Goal: Task Accomplishment & Management: Manage account settings

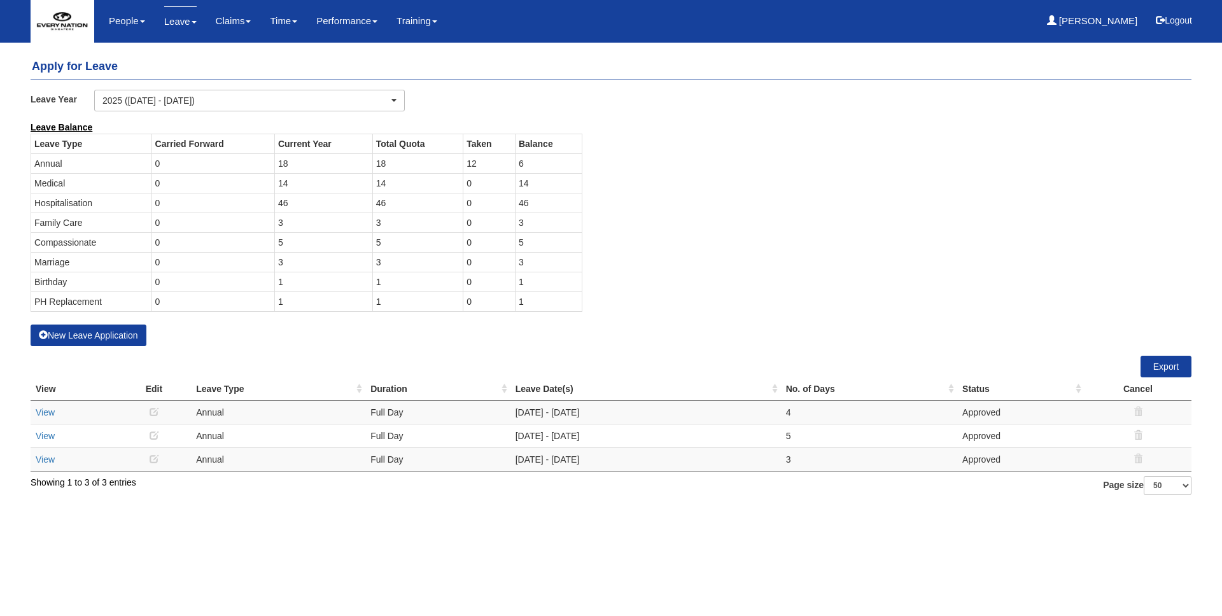
select select "50"
drag, startPoint x: 528, startPoint y: 222, endPoint x: 517, endPoint y: 223, distance: 11.5
click at [517, 223] on td "3" at bounding box center [548, 223] width 67 height 20
click at [501, 508] on html "Toggle navigation People Personal Information Staff Directory Leave Apply for L…" at bounding box center [611, 254] width 1222 height 508
drag, startPoint x: 526, startPoint y: 221, endPoint x: 517, endPoint y: 224, distance: 8.7
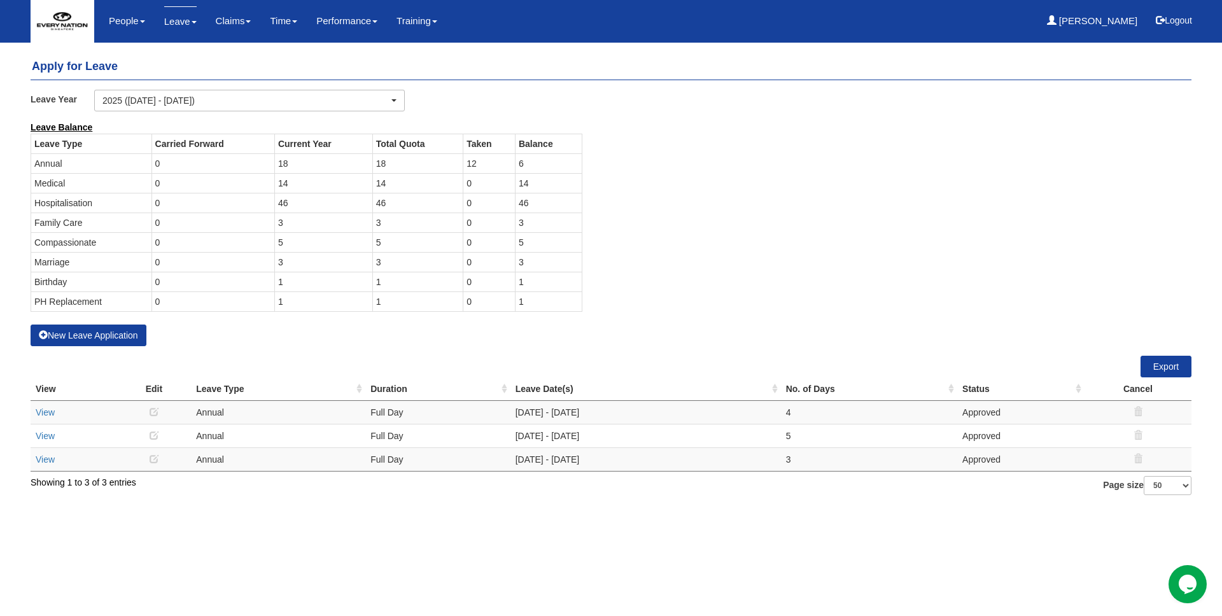
click at [517, 224] on td "3" at bounding box center [548, 223] width 67 height 20
drag, startPoint x: 527, startPoint y: 261, endPoint x: 517, endPoint y: 265, distance: 11.1
click at [518, 261] on td "3" at bounding box center [548, 262] width 67 height 20
drag, startPoint x: 533, startPoint y: 283, endPoint x: 501, endPoint y: 286, distance: 31.9
click at [501, 286] on tr "Birthday 0 1 1 0 1" at bounding box center [306, 282] width 551 height 20
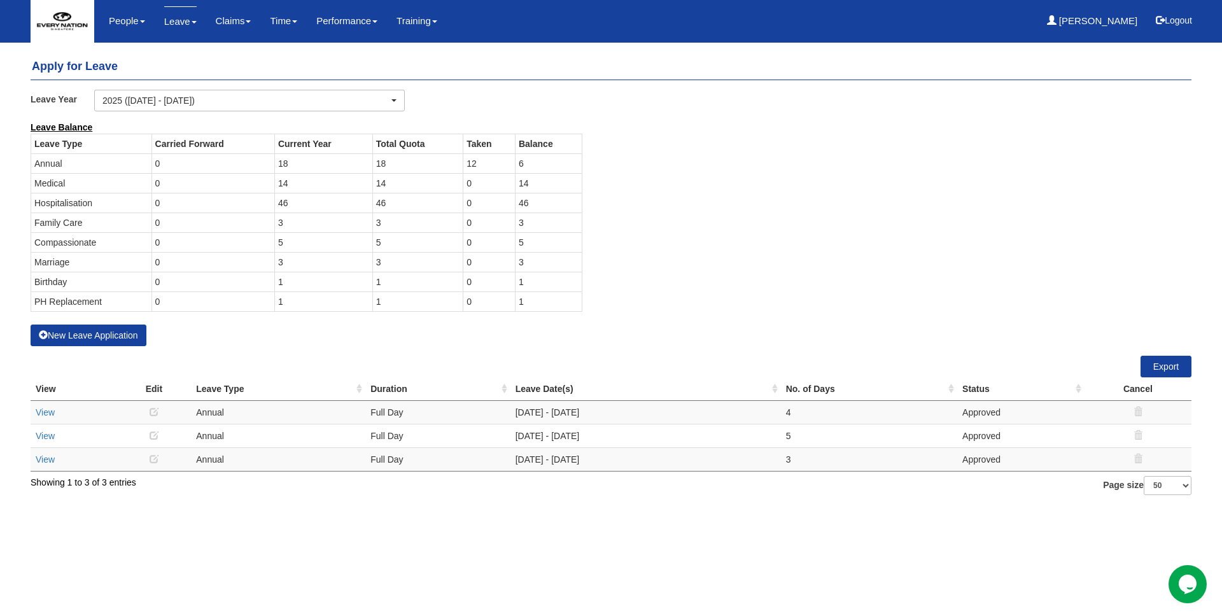
drag, startPoint x: 527, startPoint y: 302, endPoint x: 454, endPoint y: 302, distance: 72.5
click at [455, 302] on tr "PH Replacement 0 1 1 0 1" at bounding box center [306, 301] width 551 height 20
click at [769, 149] on div "Leave Balance Leave Type Carried Forward Current Year Total Quota Taken Balance…" at bounding box center [601, 223] width 1160 height 204
click at [735, 222] on div "Leave Balance Leave Type Carried Forward Current Year Total Quota Taken Balance…" at bounding box center [601, 223] width 1160 height 204
click at [45, 460] on link "View" at bounding box center [45, 459] width 19 height 10
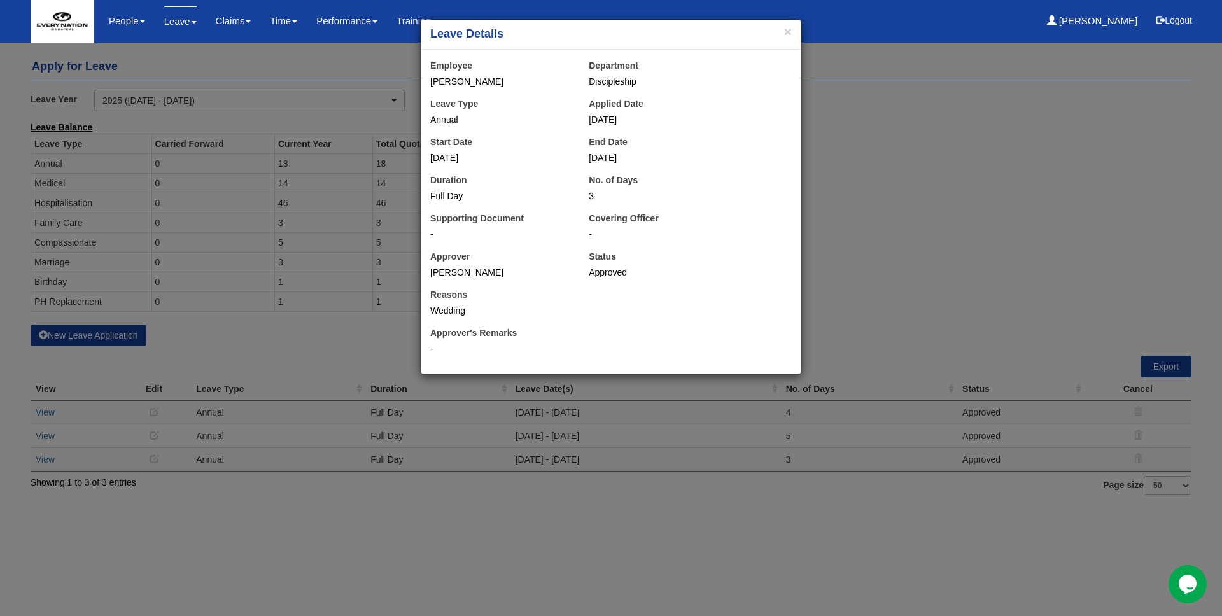
click at [270, 336] on div "× Leave Details Employee [PERSON_NAME] Department Discipleship Leave Type Annua…" at bounding box center [611, 308] width 1222 height 616
click at [784, 31] on button "×" at bounding box center [788, 31] width 8 height 13
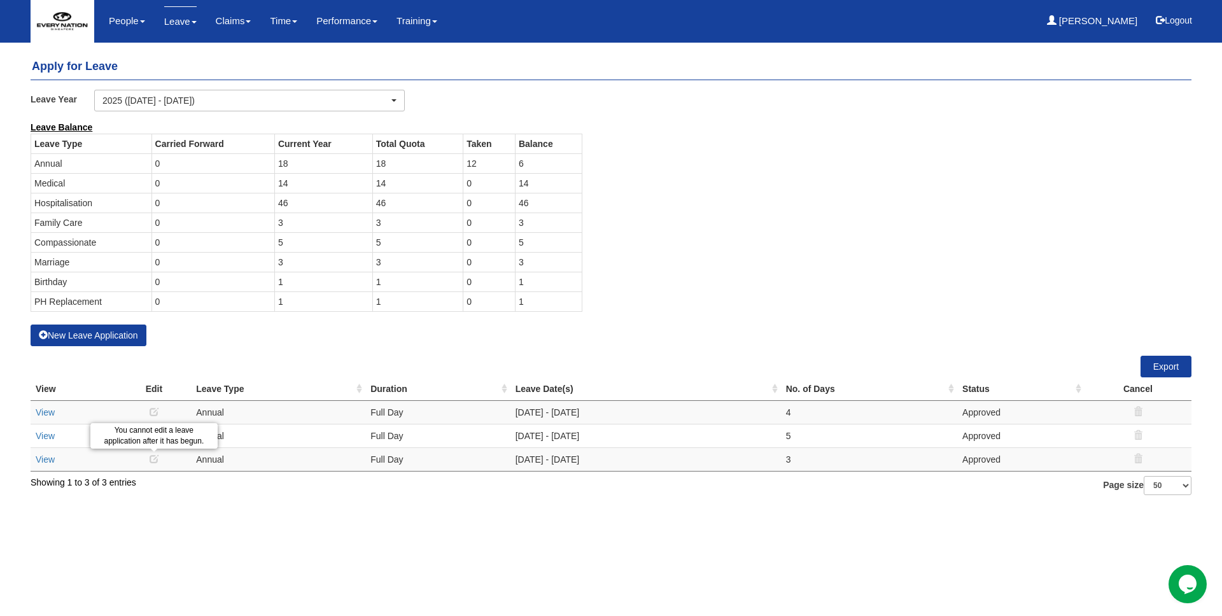
click at [153, 461] on icon at bounding box center [154, 458] width 9 height 9
click at [139, 438] on td at bounding box center [154, 436] width 74 height 24
click at [172, 445] on td at bounding box center [154, 436] width 74 height 24
drag, startPoint x: 36, startPoint y: 165, endPoint x: 535, endPoint y: 300, distance: 516.6
click at [535, 300] on tbody "Leave Type Carried Forward Current Year Total Quota Taken Balance Annual 0 18 1…" at bounding box center [306, 223] width 551 height 178
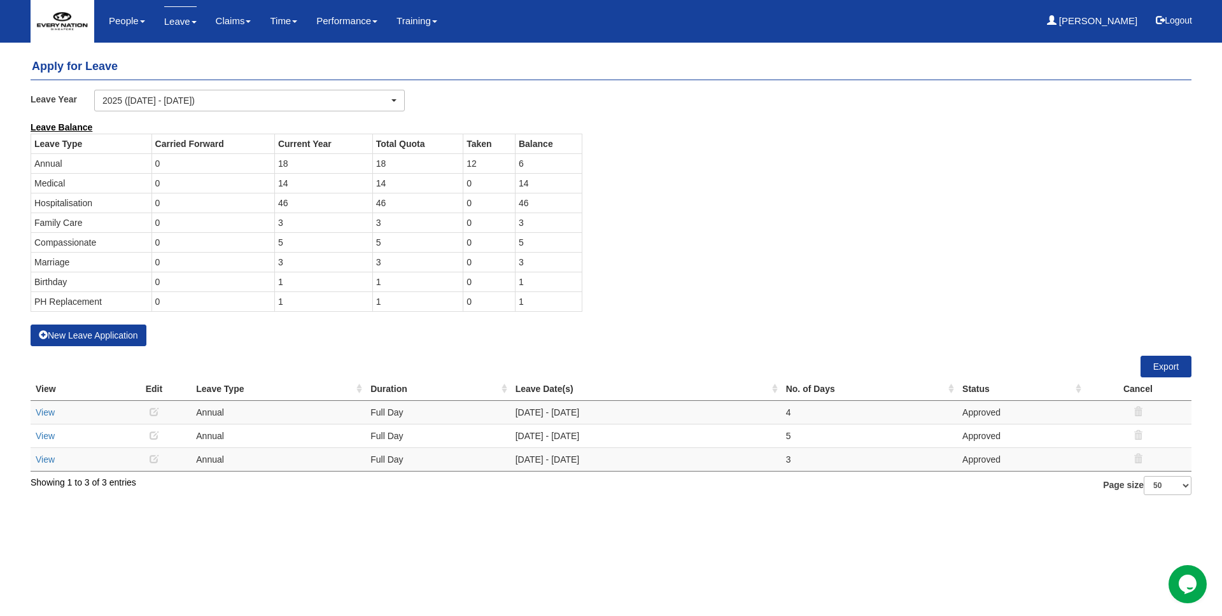
click at [693, 268] on div "Leave Balance Leave Type Carried Forward Current Year Total Quota Taken Balance…" at bounding box center [601, 223] width 1160 height 204
